Goal: Register for event/course

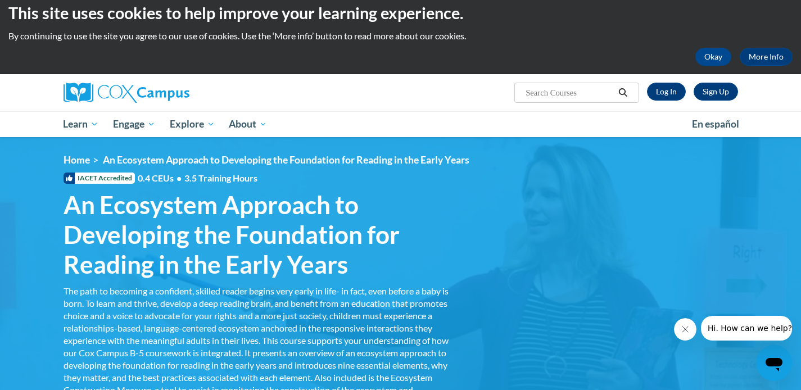
scroll to position [11, 0]
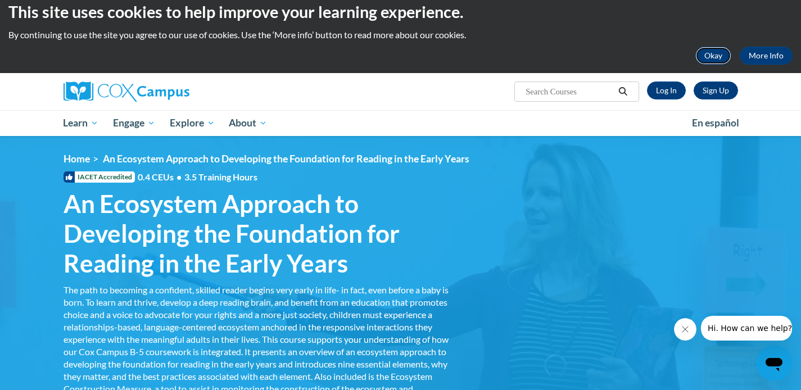
click at [716, 55] on button "Okay" at bounding box center [713, 56] width 36 height 18
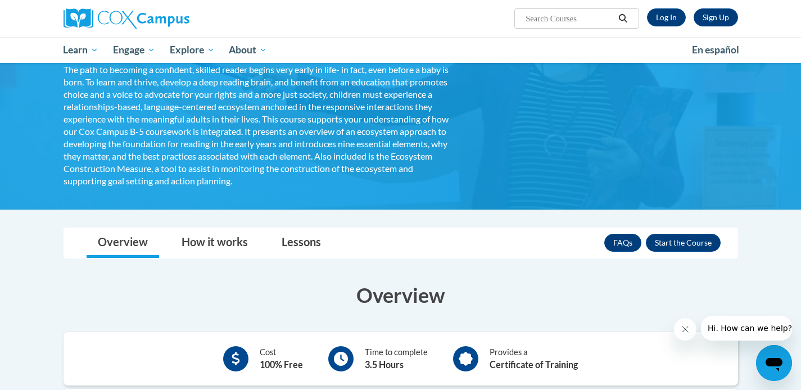
scroll to position [148, 0]
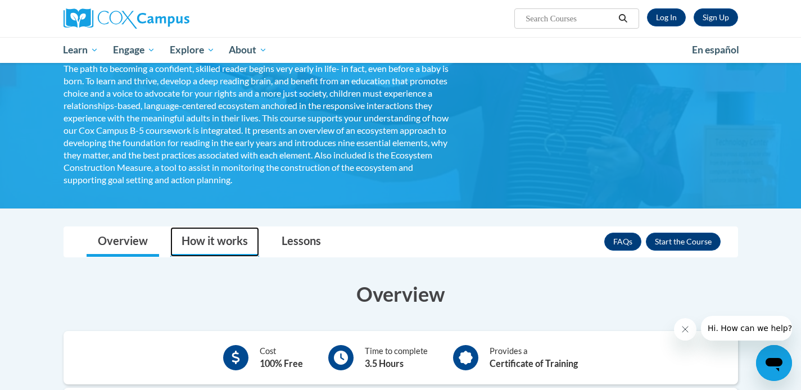
click at [197, 241] on link "How it works" at bounding box center [214, 242] width 89 height 30
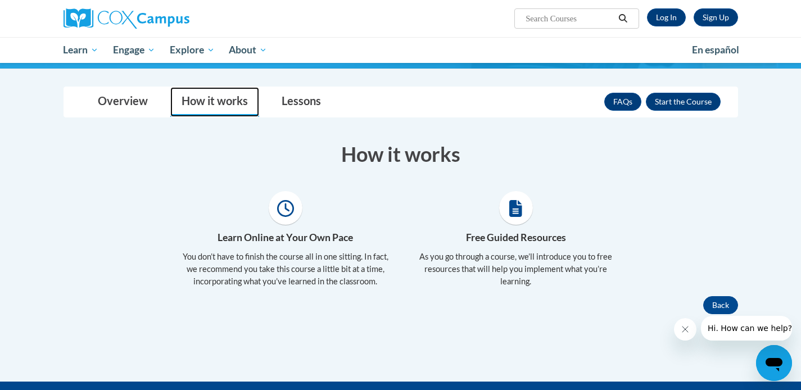
scroll to position [292, 0]
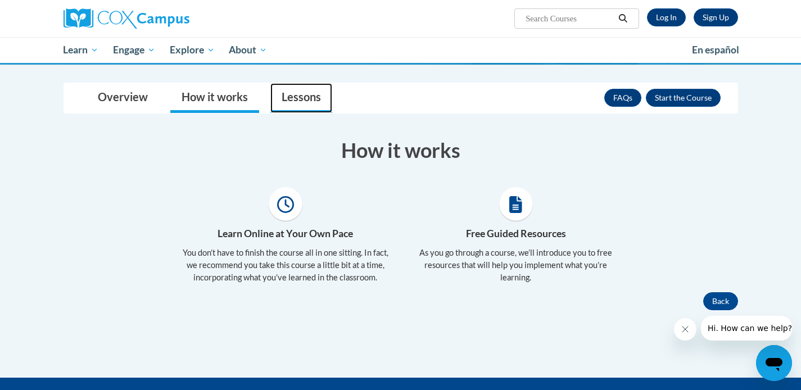
click at [301, 102] on link "Lessons" at bounding box center [301, 98] width 62 height 30
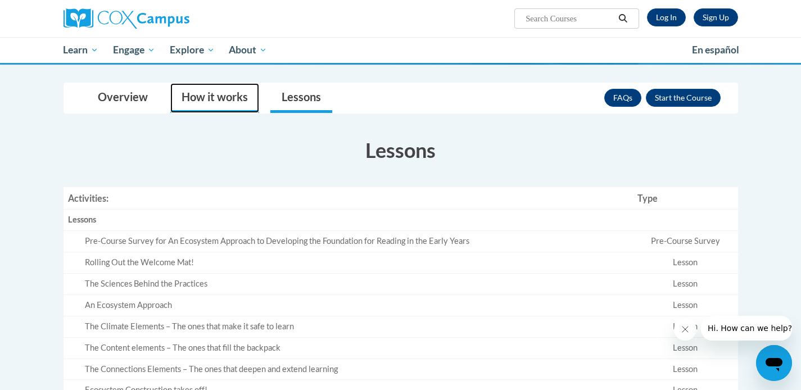
click at [246, 101] on link "How it works" at bounding box center [214, 98] width 89 height 30
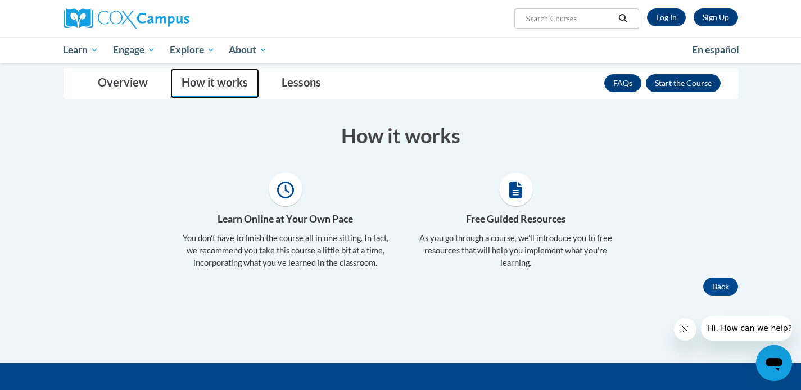
scroll to position [302, 0]
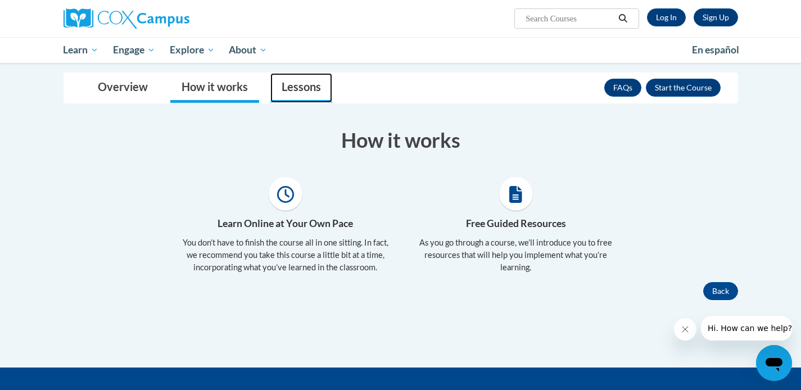
click at [292, 88] on link "Lessons" at bounding box center [301, 88] width 62 height 30
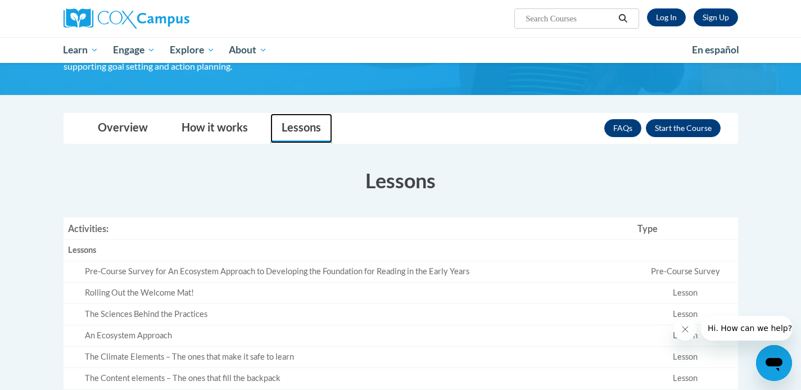
scroll to position [259, 0]
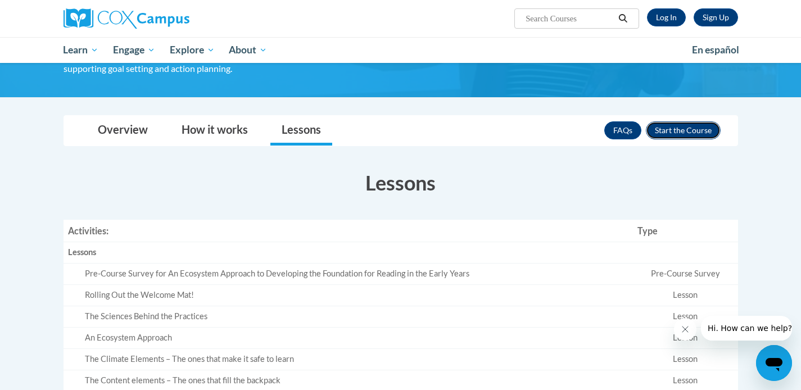
click at [672, 131] on button "Enroll" at bounding box center [683, 130] width 75 height 18
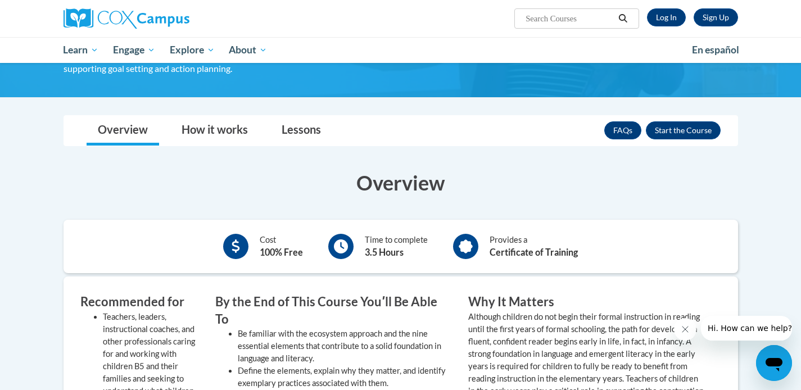
click at [662, 191] on h3 "Overview" at bounding box center [400, 183] width 674 height 28
click at [680, 134] on button "Enroll" at bounding box center [683, 130] width 75 height 18
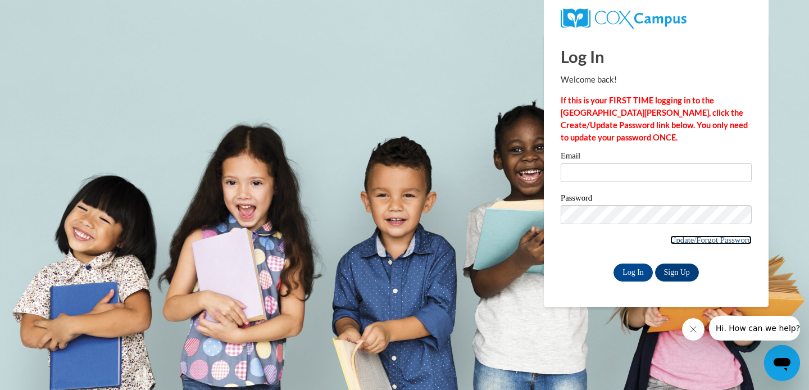
click at [679, 239] on link "Update/Forgot Password" at bounding box center [710, 239] width 81 height 9
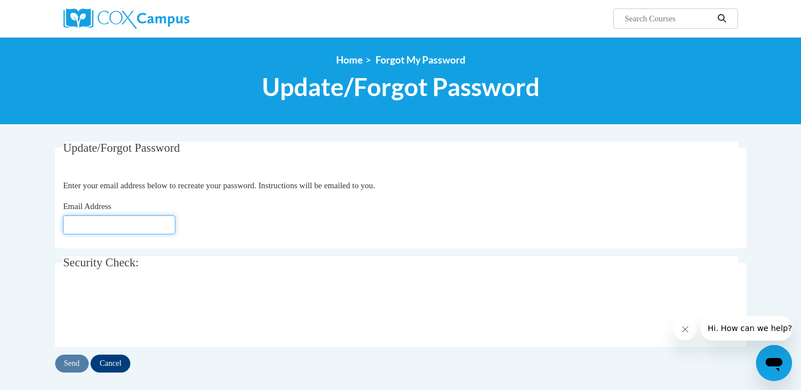
click at [139, 226] on input "Email Address" at bounding box center [119, 224] width 112 height 19
type input "esmith6@mail.lipscomb.edu"
click at [69, 365] on input "Send" at bounding box center [72, 364] width 34 height 18
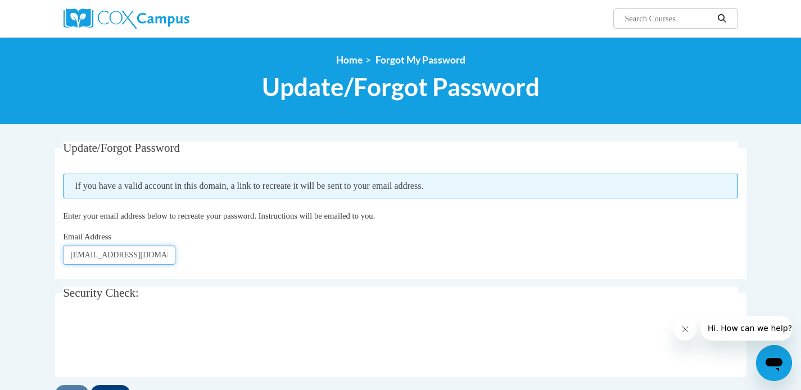
click at [125, 253] on input "esmith6@mail.lipscomb.edu" at bounding box center [119, 255] width 112 height 19
click at [121, 257] on input "esmith6@mail.lipscomb.edu" at bounding box center [119, 255] width 112 height 19
type input "[EMAIL_ADDRESS][DOMAIN_NAME]"
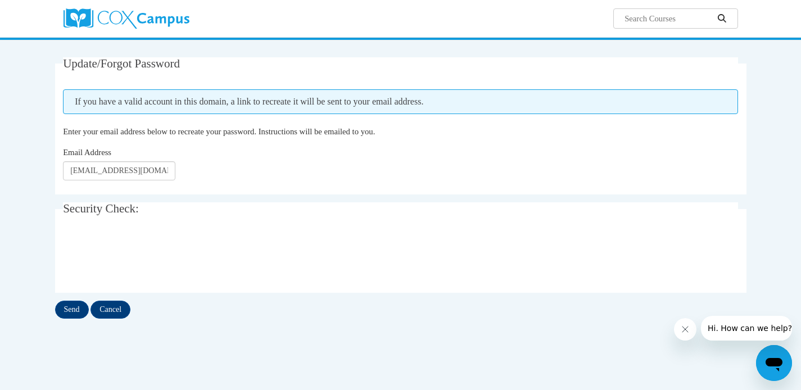
scroll to position [82, 0]
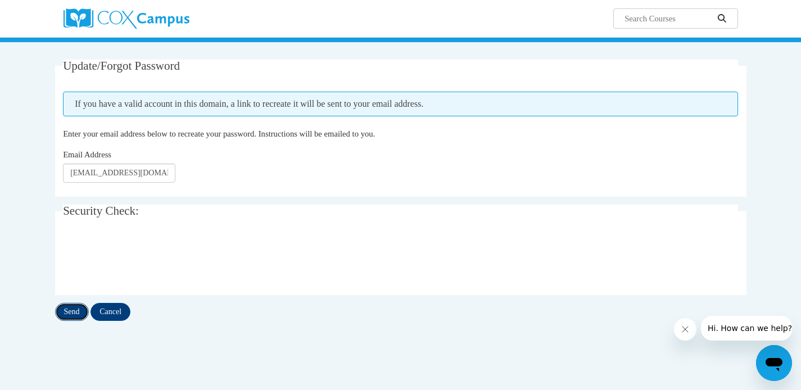
click at [71, 311] on input "Send" at bounding box center [72, 312] width 34 height 18
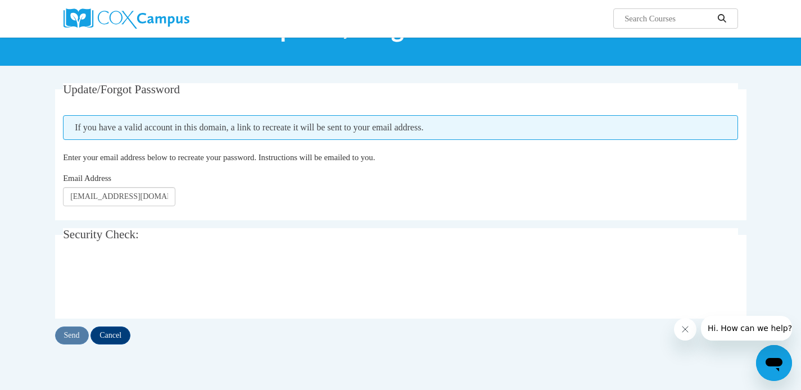
scroll to position [58, 0]
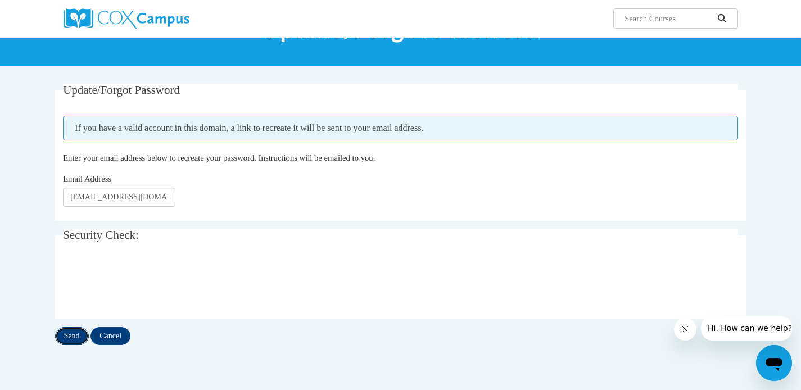
click at [71, 334] on input "Send" at bounding box center [72, 336] width 34 height 18
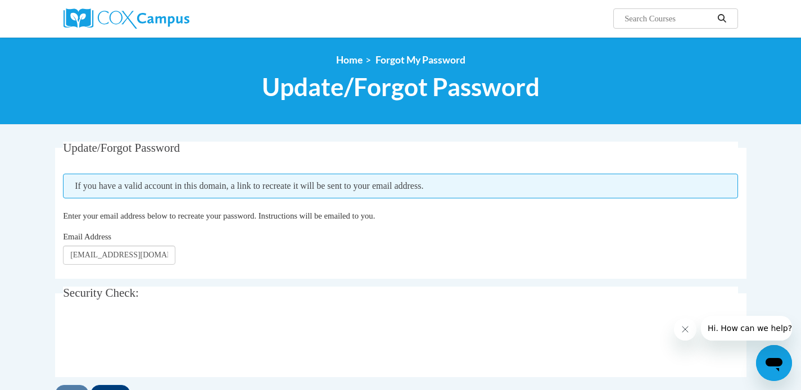
click at [458, 216] on p "Enter your email address below to recreate your password. Instructions will be …" at bounding box center [400, 216] width 675 height 12
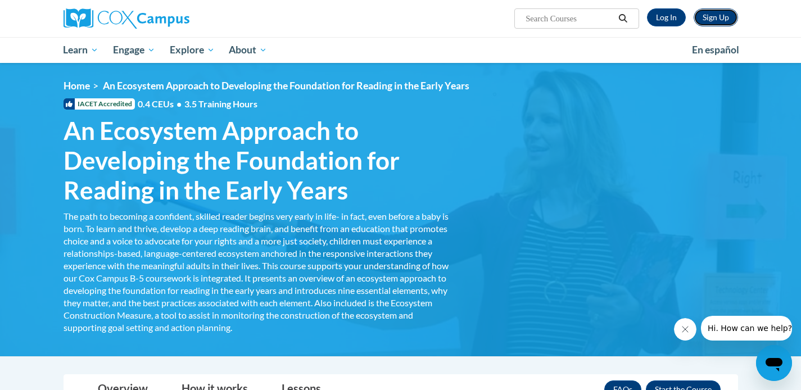
click at [711, 17] on link "Sign Up" at bounding box center [715, 17] width 44 height 18
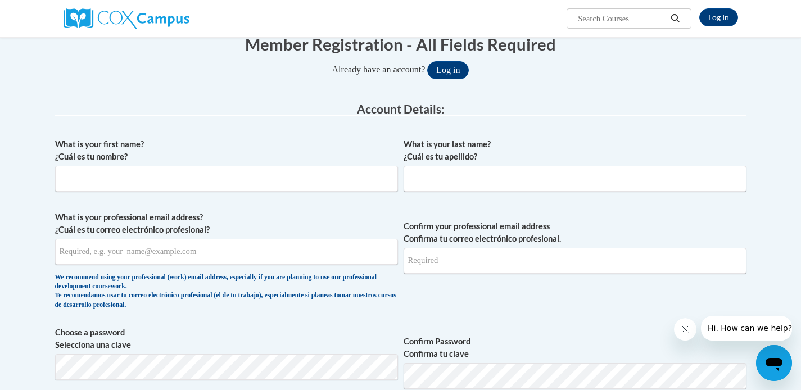
scroll to position [128, 0]
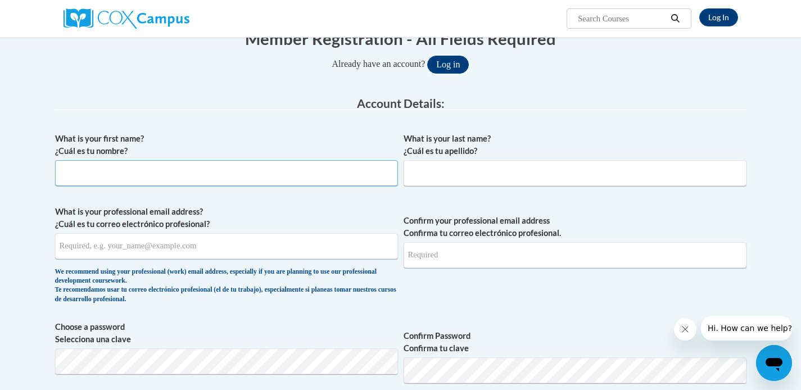
click at [273, 176] on input "What is your first name? ¿Cuál es tu nombre?" at bounding box center [226, 173] width 343 height 26
type input "Ethan"
click at [524, 174] on input "What is your last name? ¿Cuál es tu apellido?" at bounding box center [574, 173] width 343 height 26
type input "Smith"
click at [291, 255] on input "What is your professional email address? ¿Cuál es tu correo electrónico profesi…" at bounding box center [226, 246] width 343 height 26
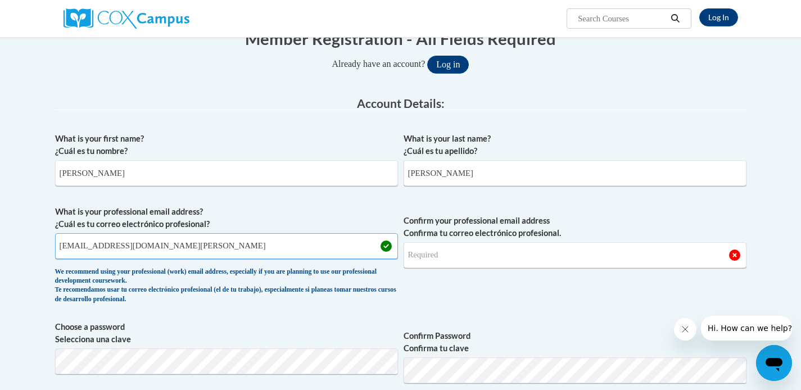
type input "esmith6@mail.lipscomb.edu"
click at [525, 256] on input "Confirm your professional email address Confirma tu correo electrónico profesio…" at bounding box center [574, 255] width 343 height 26
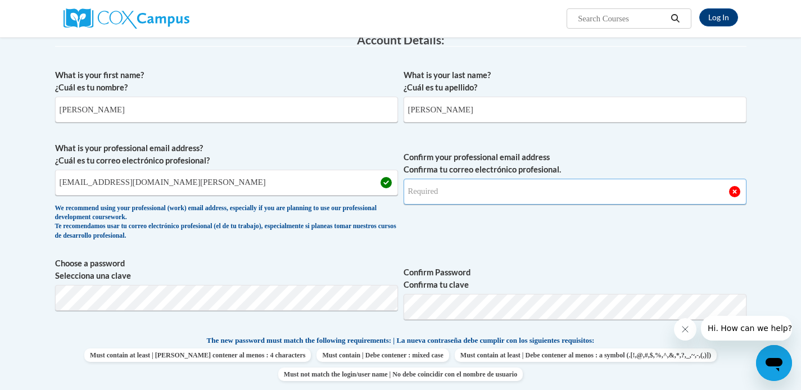
scroll to position [197, 0]
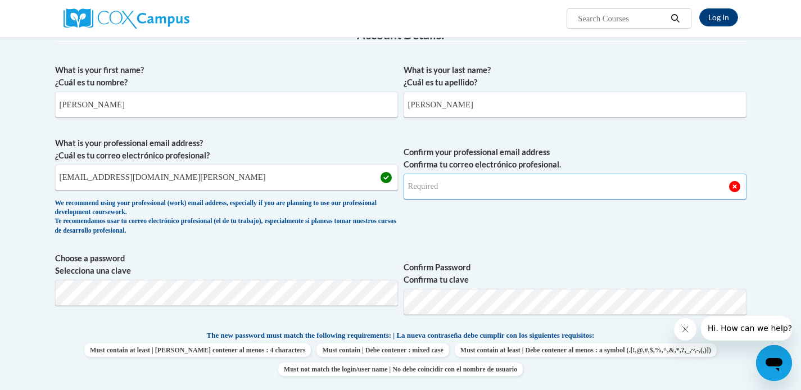
click at [491, 189] on input "Confirm your professional email address Confirma tu correo electrónico profesio…" at bounding box center [574, 187] width 343 height 26
type input "esmith6@mail.lipscomb.edu"
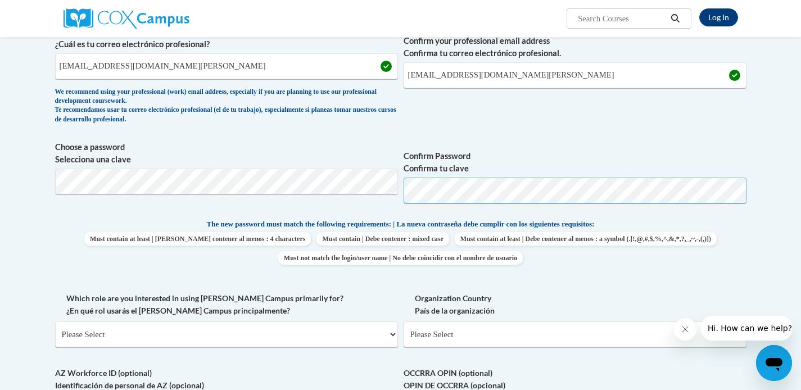
scroll to position [308, 0]
click at [696, 237] on span "Must contain at least | Debe contener al menos : 4 characters Must contain | De…" at bounding box center [400, 247] width 691 height 33
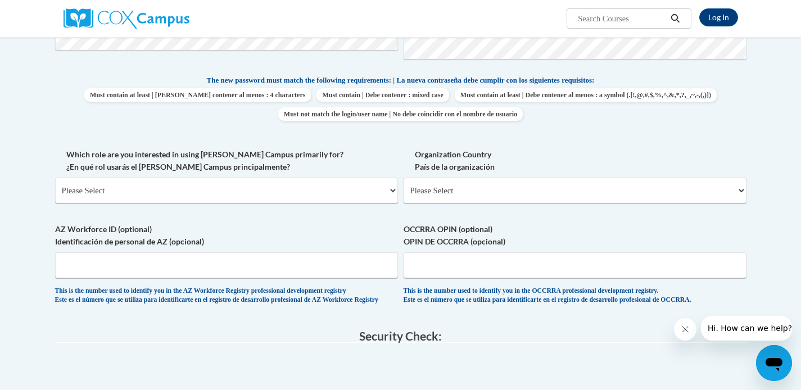
scroll to position [449, 0]
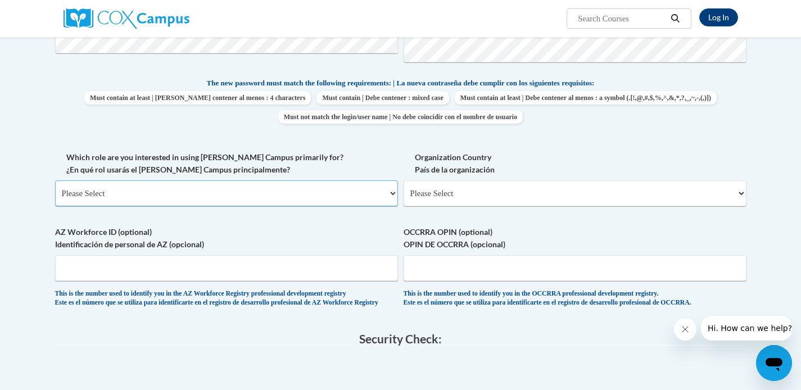
click at [304, 196] on select "Please Select College/University | Colegio/Universidad Community/Nonprofit Part…" at bounding box center [226, 193] width 343 height 26
click at [320, 190] on select "Please Select College/University | Colegio/Universidad Community/Nonprofit Part…" at bounding box center [226, 193] width 343 height 26
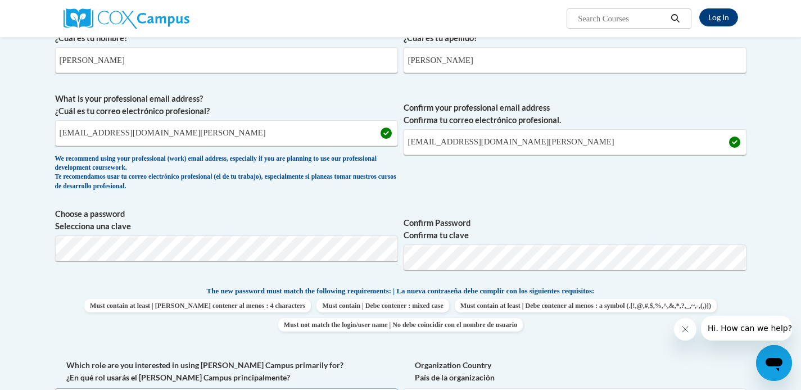
scroll to position [164, 0]
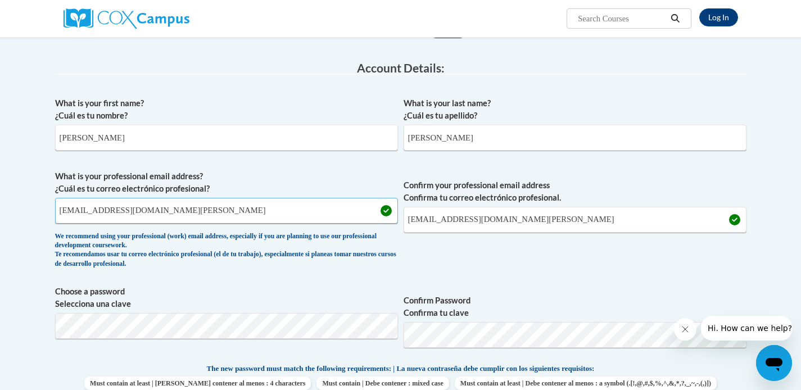
click at [165, 212] on input "esmith6@mail.lipscomb.edu" at bounding box center [226, 211] width 343 height 26
type input "ethan.smith@sumnerschools.org"
click at [527, 228] on input "esmith6@mail.lipscomb.edu" at bounding box center [574, 220] width 343 height 26
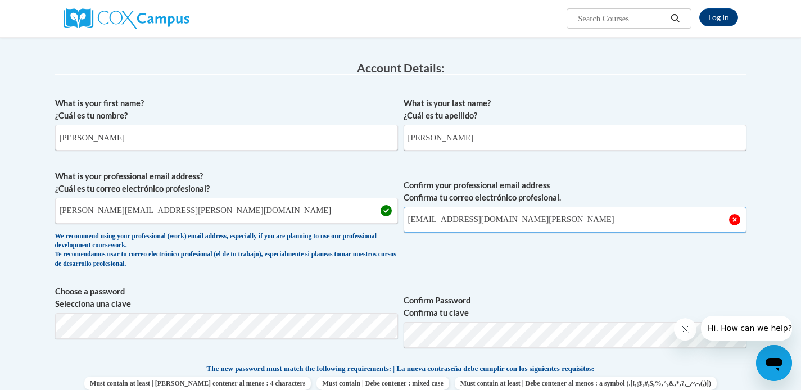
click at [527, 228] on input "esmith6@mail.lipscomb.edu" at bounding box center [574, 220] width 343 height 26
click at [460, 223] on input "esmith6@mail.lipscomb.edu" at bounding box center [574, 220] width 343 height 26
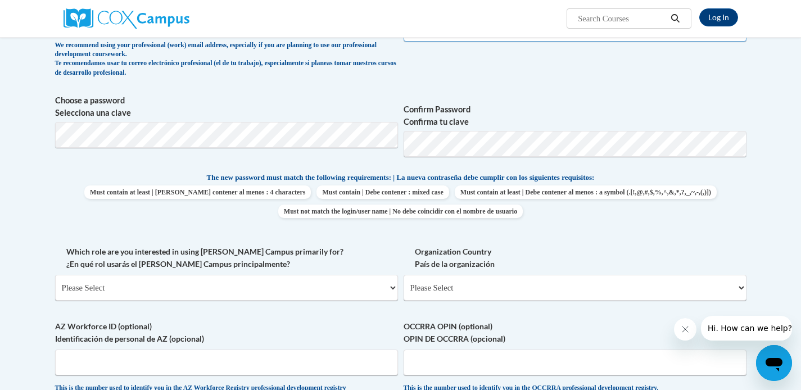
scroll to position [364, 0]
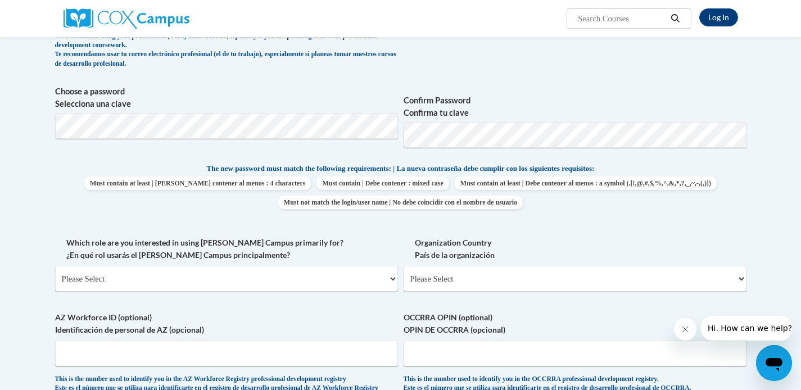
type input "ethan.smith@sumnerschools.org"
click at [278, 281] on select "Please Select College/University | Colegio/Universidad Community/Nonprofit Part…" at bounding box center [226, 279] width 343 height 26
select select "fbf2d438-af2f-41f8-98f1-81c410e29de3"
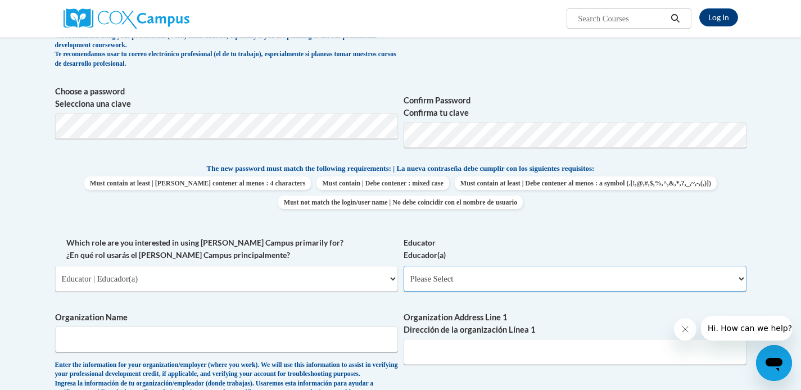
click at [518, 277] on select "Please Select Early Learning/Daycare Teacher/Family Home Care Provider | Maestr…" at bounding box center [574, 279] width 343 height 26
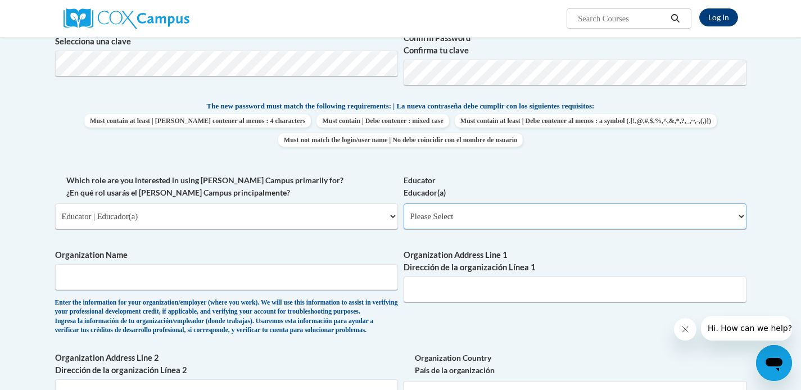
scroll to position [428, 0]
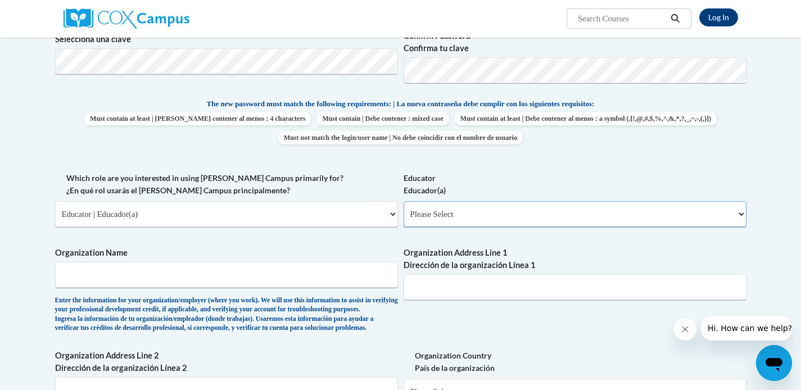
click at [597, 211] on select "Please Select Early Learning/Daycare Teacher/Family Home Care Provider | Maestr…" at bounding box center [574, 214] width 343 height 26
select select "11a86997-7122-4e2e-80c7-11975180ece4"
click at [342, 222] on select "Please Select College/University | Colegio/Universidad Community/Nonprofit Part…" at bounding box center [226, 214] width 343 height 26
click at [470, 211] on select "Please Select College/University Staff | Empleado universitario College/Univers…" at bounding box center [574, 214] width 343 height 26
click at [389, 216] on select "Please Select College/University | Colegio/Universidad Community/Nonprofit Part…" at bounding box center [226, 214] width 343 height 26
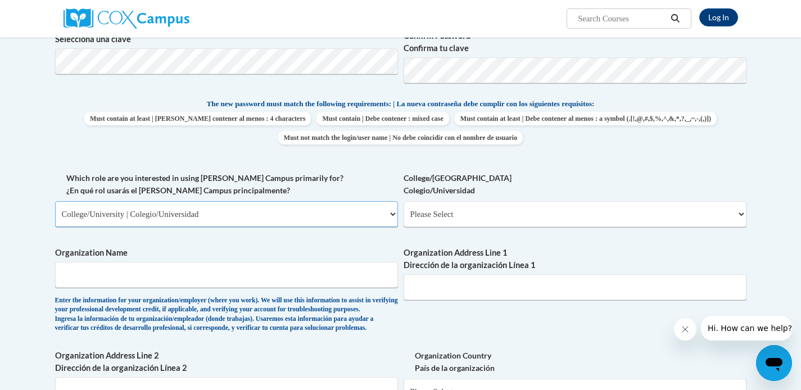
select select "fbf2d438-af2f-41f8-98f1-81c410e29de3"
click at [495, 215] on select "Please Select Early Learning/Daycare Teacher/Family Home Care Provider | Maestr…" at bounding box center [574, 214] width 343 height 26
select select "11a86997-7122-4e2e-80c7-11975180ece4"
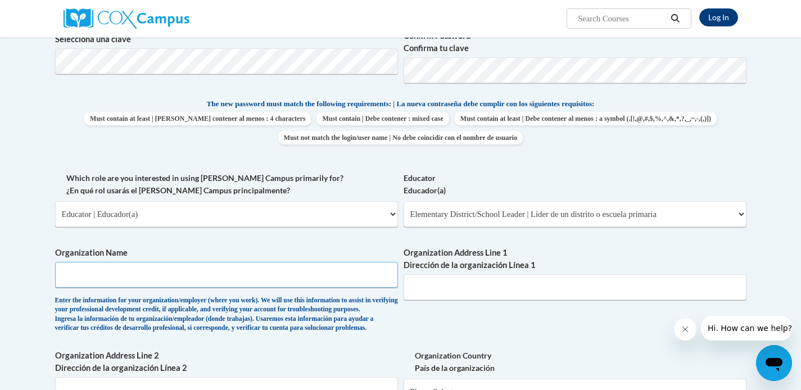
click at [324, 280] on input "Organization Name" at bounding box center [226, 275] width 343 height 26
click at [282, 218] on select "Please Select College/University | Colegio/Universidad Community/Nonprofit Part…" at bounding box center [226, 214] width 343 height 26
select select "5a18ea06-2b54-4451-96f2-d152daf9eac5"
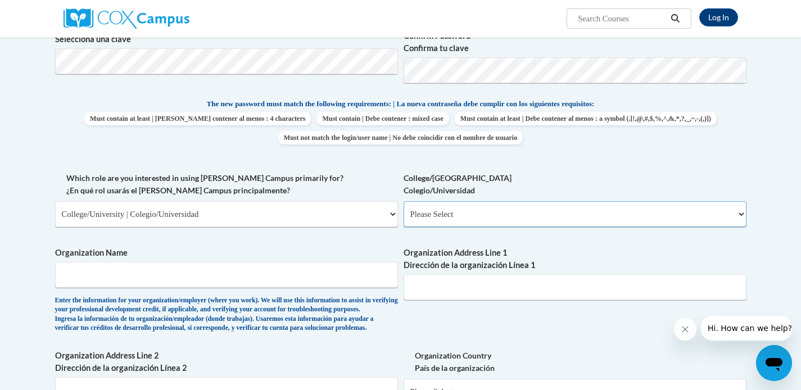
click at [484, 224] on select "Please Select College/University Staff | Empleado universitario College/Univers…" at bounding box center [574, 214] width 343 height 26
select select "99b32b07-cffc-426c-8bf6-0cd77760d84b"
click at [306, 275] on input "Organization Name" at bounding box center [226, 275] width 343 height 26
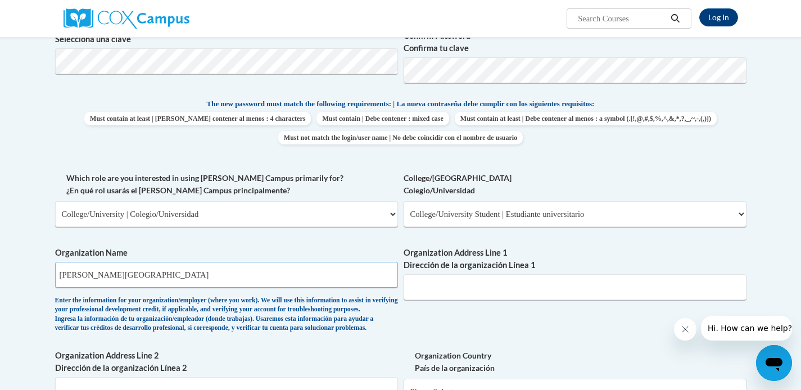
type input "Lipscomb University"
click at [469, 293] on input "Organization Address Line 1 Dirección de la organización Línea 1" at bounding box center [574, 287] width 343 height 26
type input "1 University Park Drive, Nashville, TN, 37204"
click at [461, 325] on div "What is your first name? ¿Cuál es tu nombre? Ethan What is your last name? ¿Cuá…" at bounding box center [400, 172] width 691 height 690
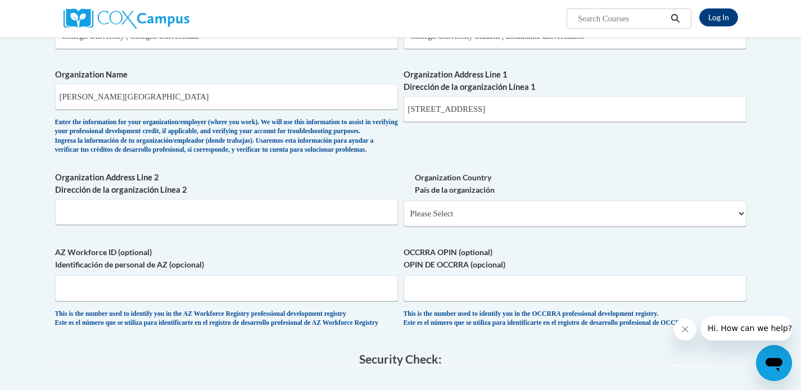
scroll to position [606, 0]
click at [530, 219] on select "Please Select United States | Estados Unidos Outside of the United States | Fue…" at bounding box center [574, 214] width 343 height 26
select select "ad49bcad-a171-4b2e-b99c-48b446064914"
select select
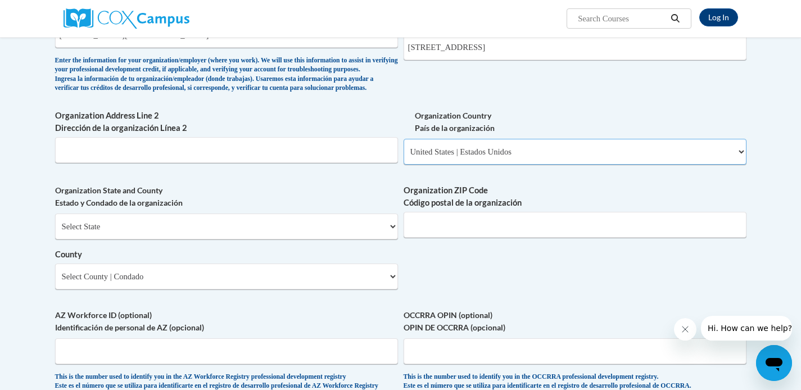
scroll to position [668, 0]
click at [256, 240] on select "Select State Alabama Alaska Arizona Arkansas California Colorado Connecticut De…" at bounding box center [226, 227] width 343 height 26
select select "Tennessee"
click at [515, 238] on input "Organization ZIP Code Código postal de la organización" at bounding box center [574, 225] width 343 height 26
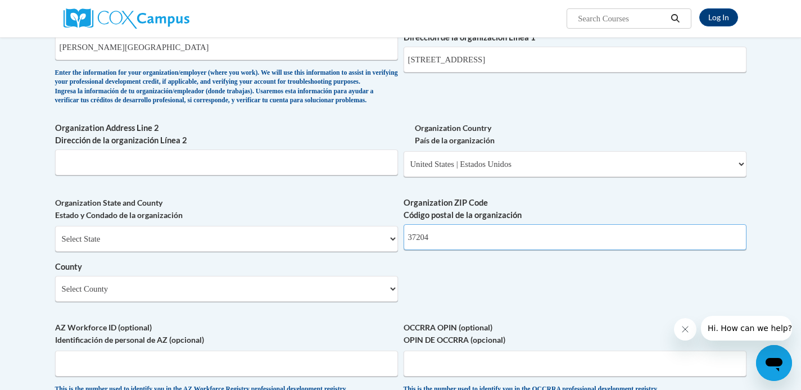
scroll to position [652, 0]
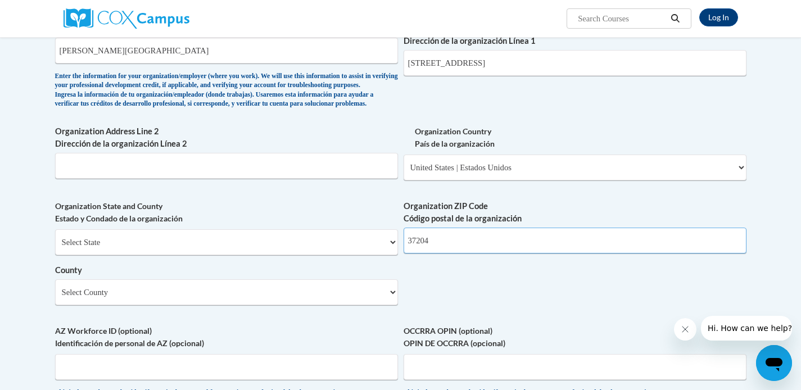
type input "37204"
click at [596, 70] on input "1 University Park Drive, Nashville, TN, 37204" at bounding box center [574, 63] width 343 height 26
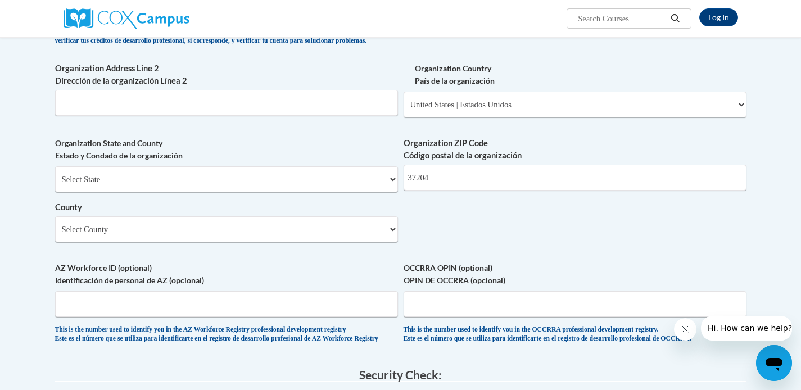
scroll to position [724, 0]
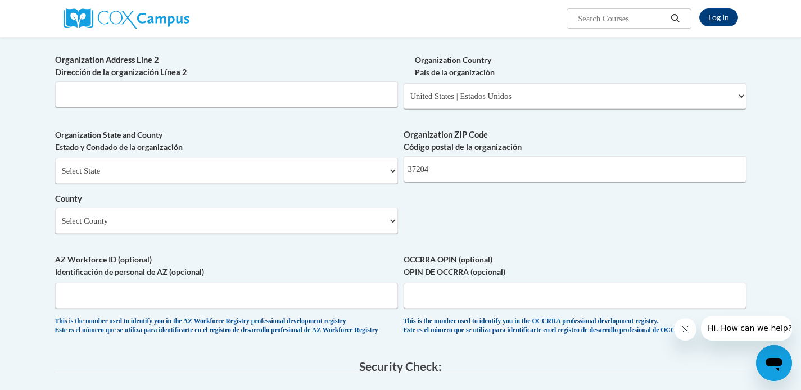
type input "1 University Park Drive"
click at [375, 234] on select "Select County Anderson Bedford Benton Bledsoe Blount Bradley Campbell Cannon Ca…" at bounding box center [226, 221] width 343 height 26
select select "Davidson"
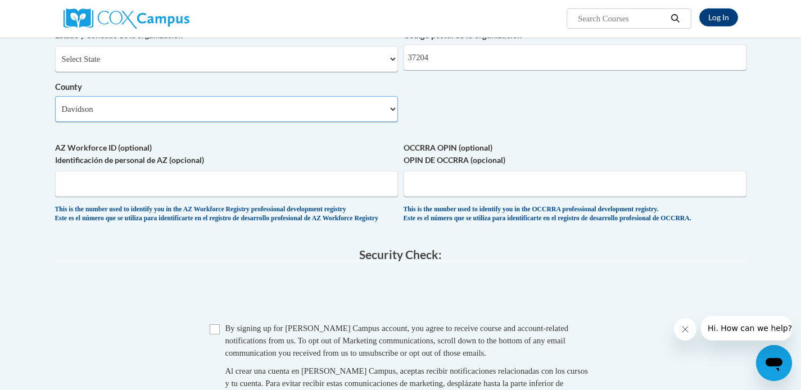
scroll to position [848, 0]
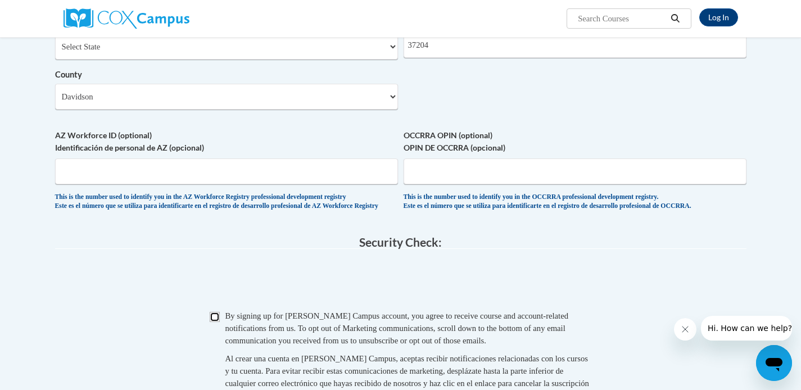
click at [217, 322] on input "Checkbox" at bounding box center [215, 317] width 10 height 10
checkbox input "true"
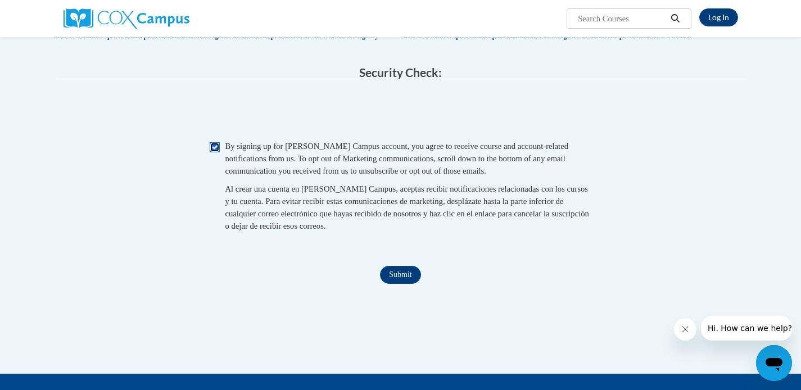
scroll to position [1023, 0]
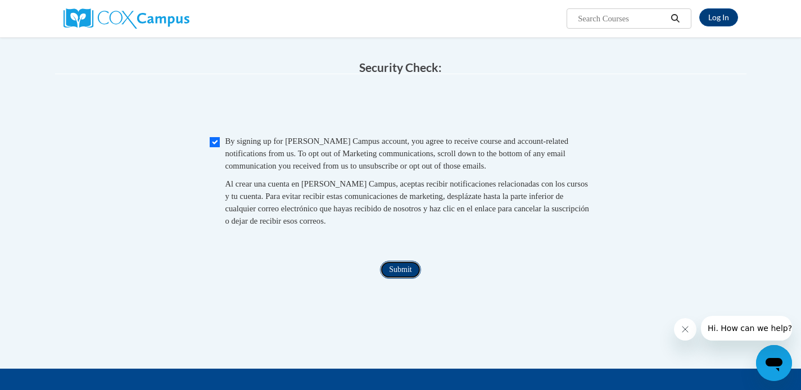
click at [407, 279] on input "Submit" at bounding box center [400, 270] width 40 height 18
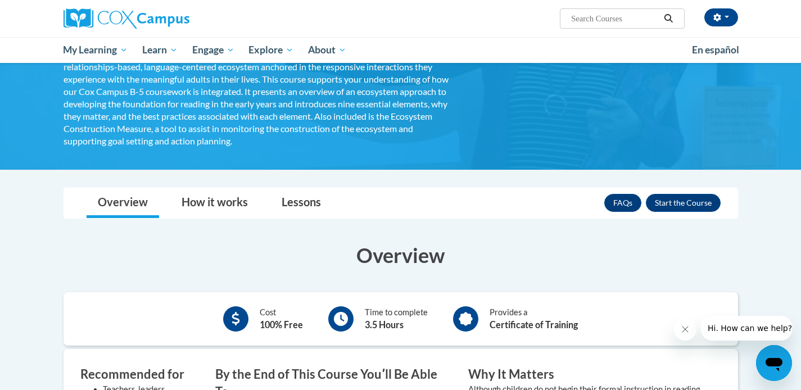
scroll to position [190, 0]
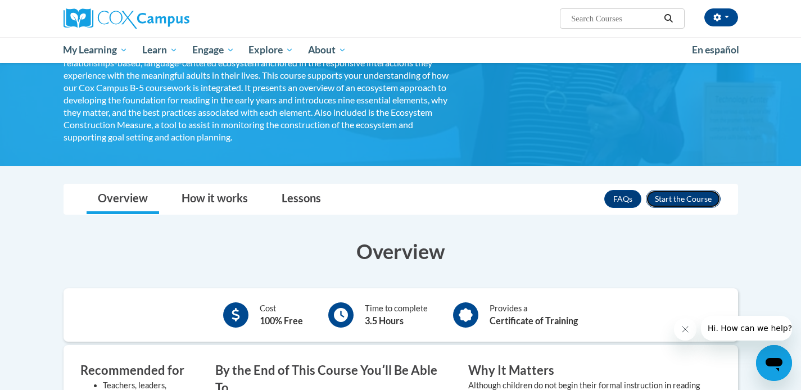
click at [686, 197] on button "Enroll" at bounding box center [683, 199] width 75 height 18
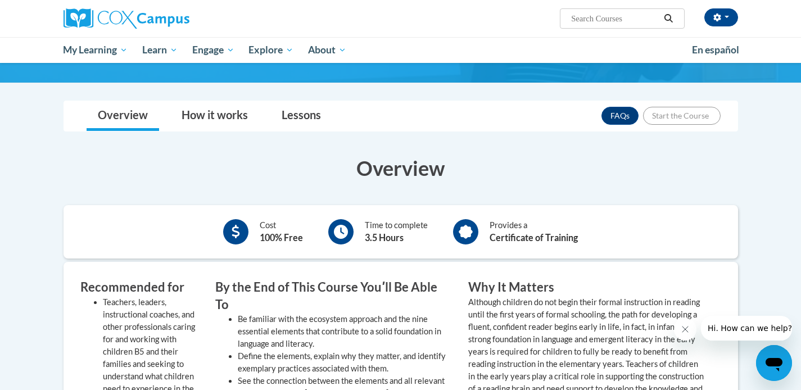
scroll to position [273, 0]
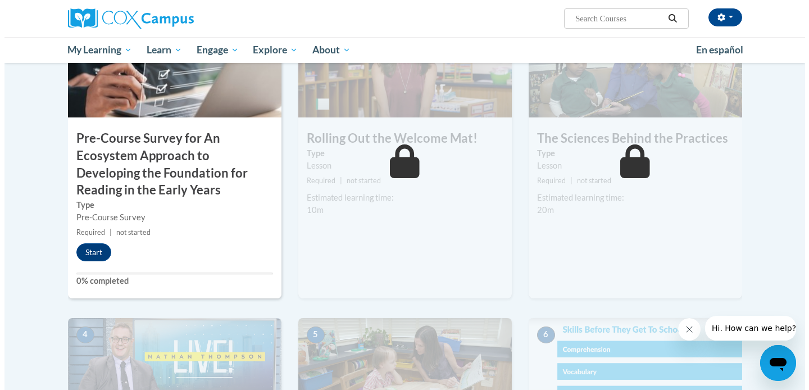
scroll to position [310, 0]
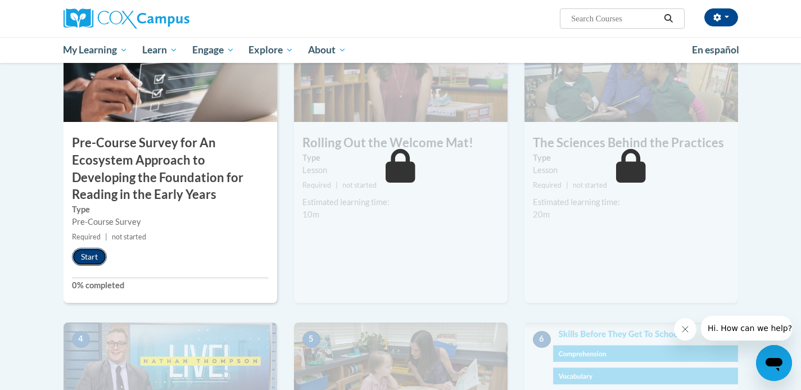
click at [87, 254] on button "Start" at bounding box center [89, 257] width 35 height 18
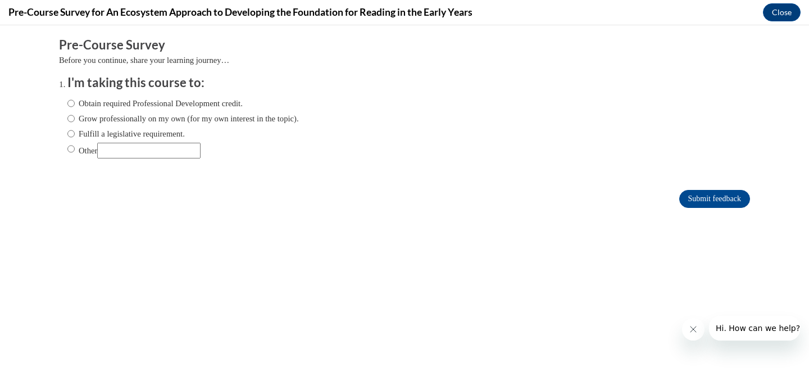
scroll to position [0, 0]
click at [133, 150] on input "Other" at bounding box center [148, 151] width 103 height 16
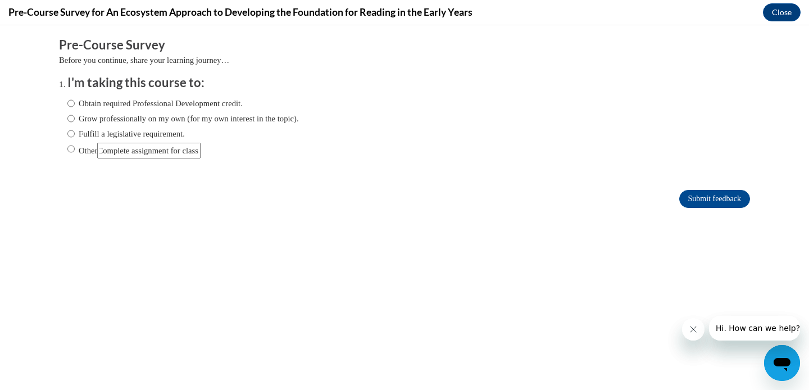
scroll to position [0, 27]
type input "Complete assignment for class"
click at [67, 148] on input "Other" at bounding box center [70, 149] width 7 height 12
radio input "true"
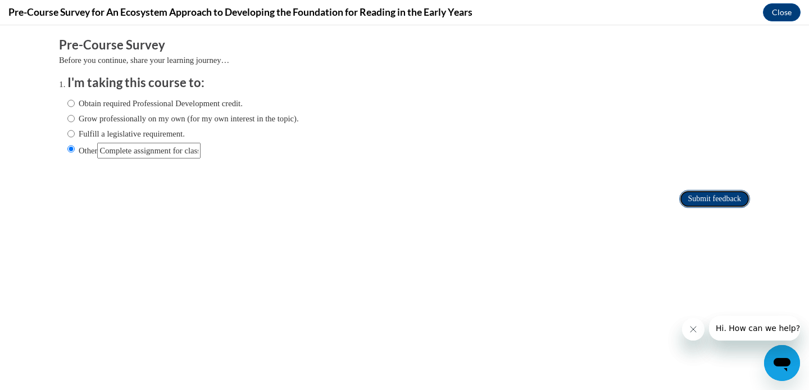
click at [690, 201] on input "Submit feedback" at bounding box center [714, 199] width 71 height 18
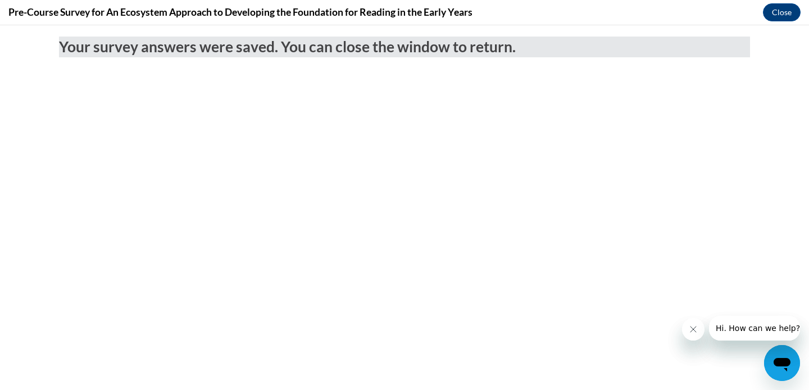
click at [691, 326] on icon "Close message from company" at bounding box center [693, 329] width 9 height 9
click at [691, 330] on icon "Close message from company" at bounding box center [693, 329] width 9 height 9
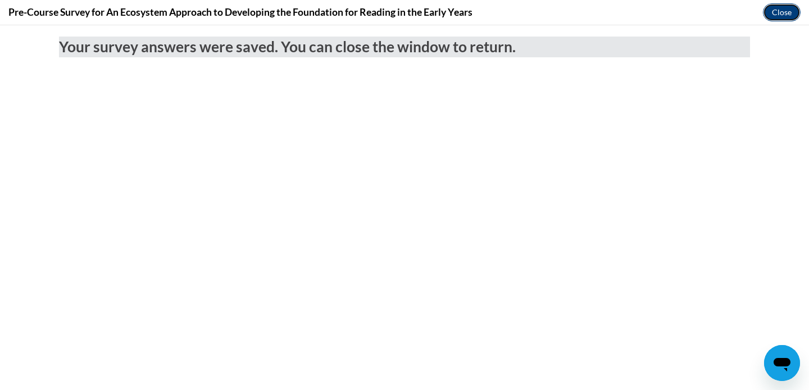
click at [786, 11] on button "Close" at bounding box center [782, 12] width 38 height 18
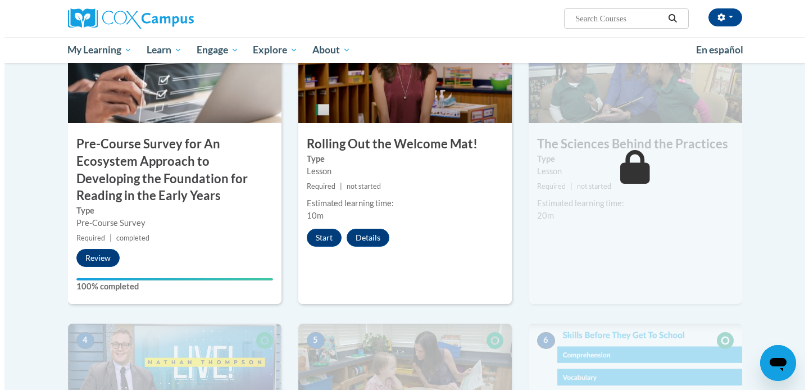
scroll to position [284, 0]
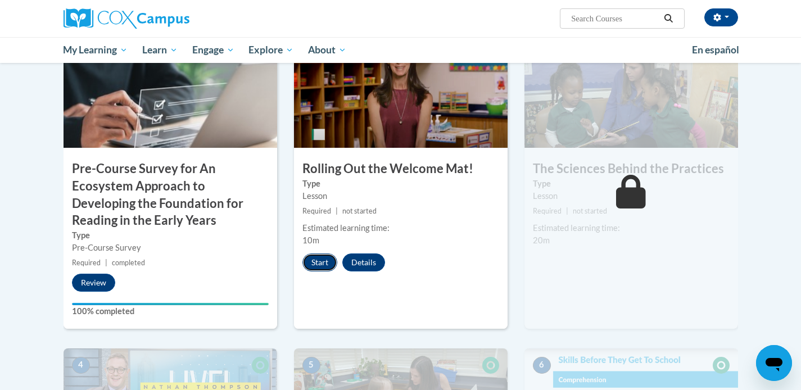
click at [314, 258] on button "Start" at bounding box center [319, 262] width 35 height 18
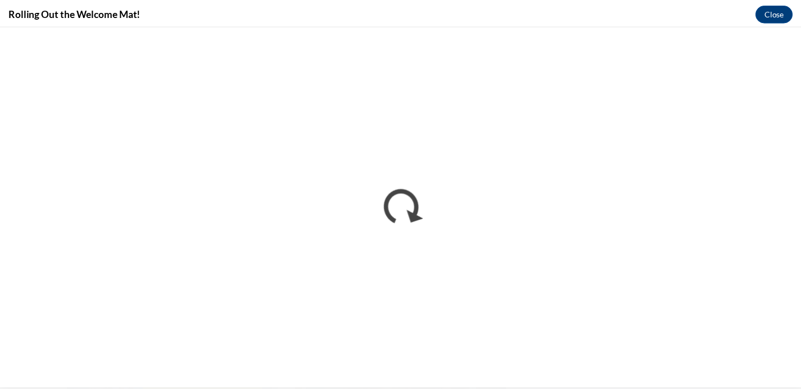
scroll to position [0, 0]
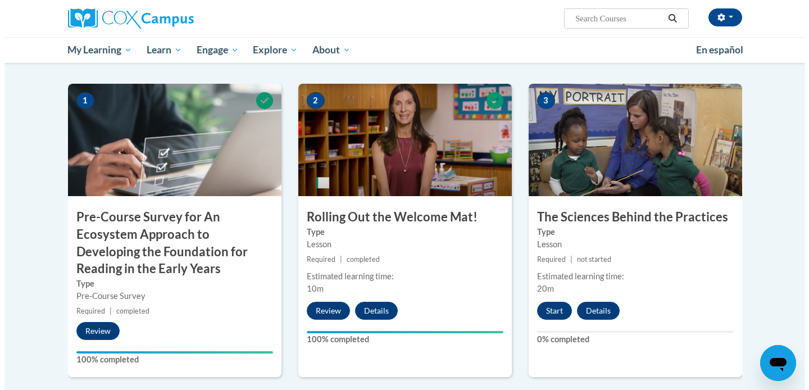
scroll to position [276, 0]
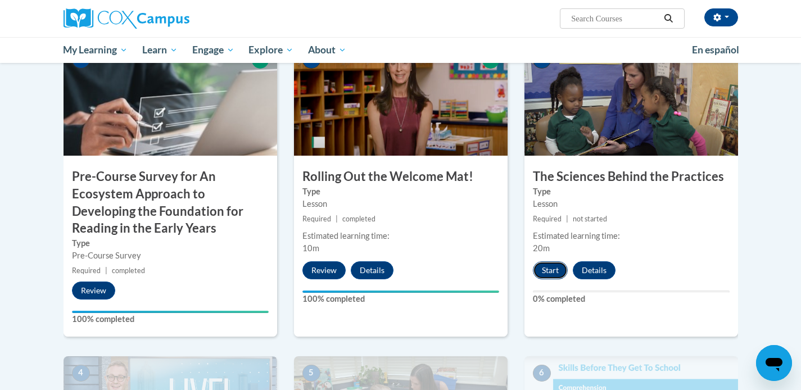
click at [550, 267] on button "Start" at bounding box center [550, 270] width 35 height 18
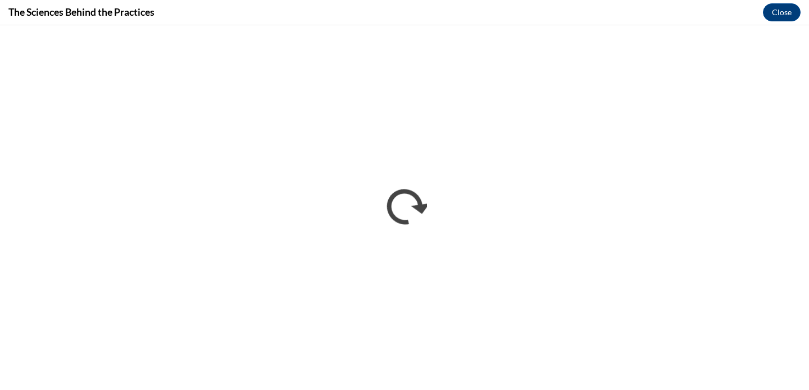
scroll to position [0, 0]
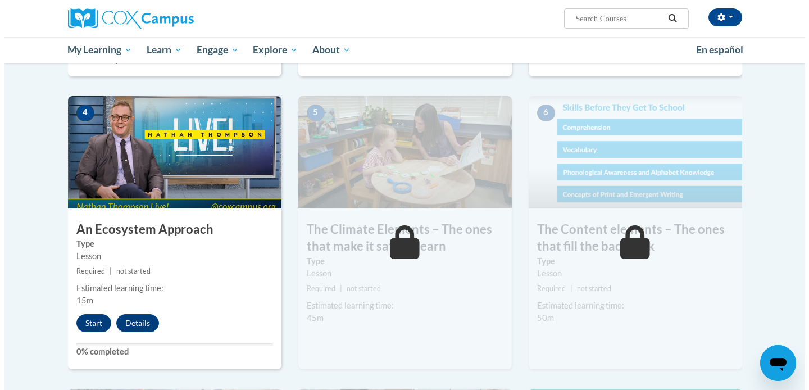
scroll to position [535, 0]
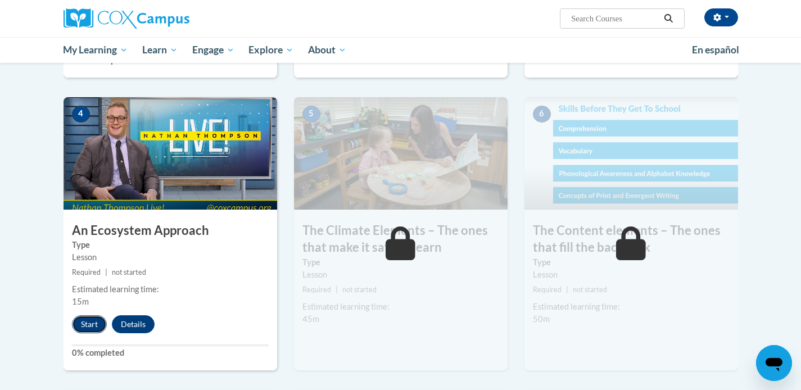
click at [83, 324] on button "Start" at bounding box center [89, 324] width 35 height 18
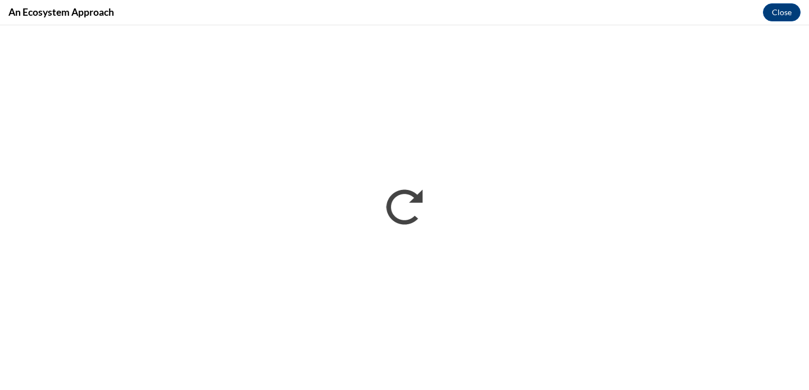
scroll to position [0, 0]
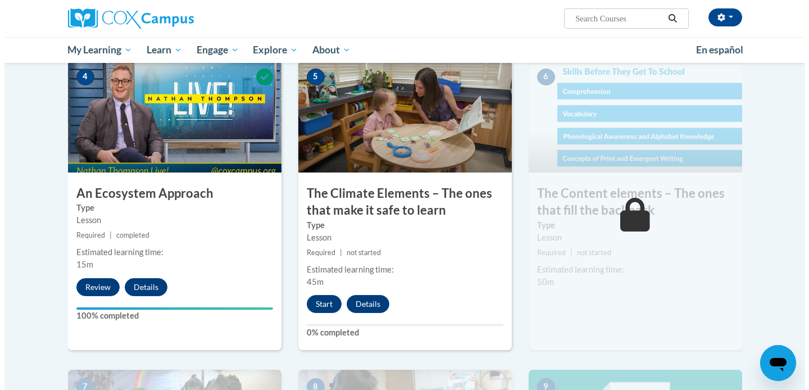
scroll to position [575, 0]
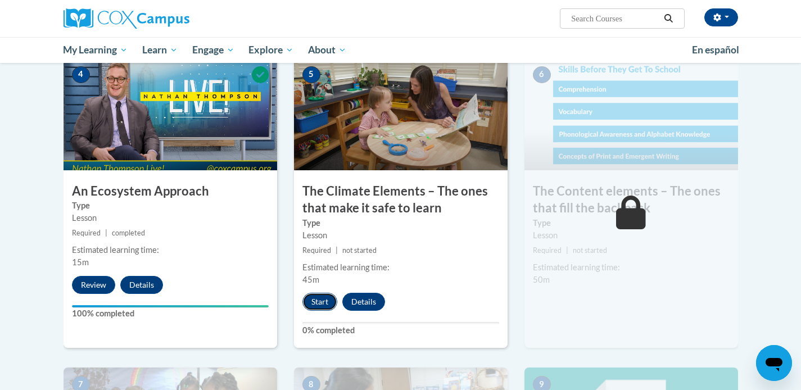
click at [331, 308] on button "Start" at bounding box center [319, 302] width 35 height 18
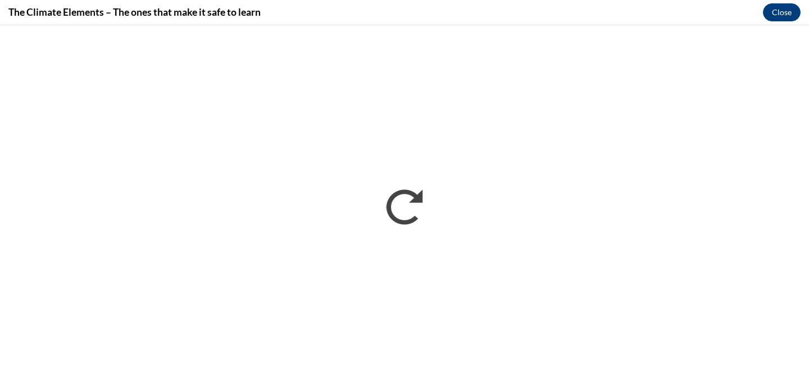
scroll to position [0, 0]
